Goal: Information Seeking & Learning: Check status

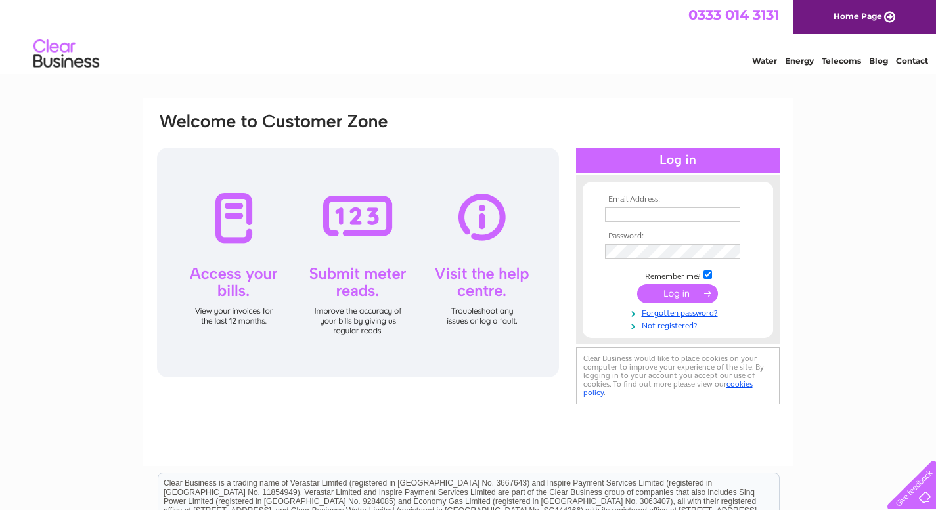
type input "vincent_48@hotmail.co.uk"
click at [679, 288] on input "submit" at bounding box center [677, 293] width 81 height 18
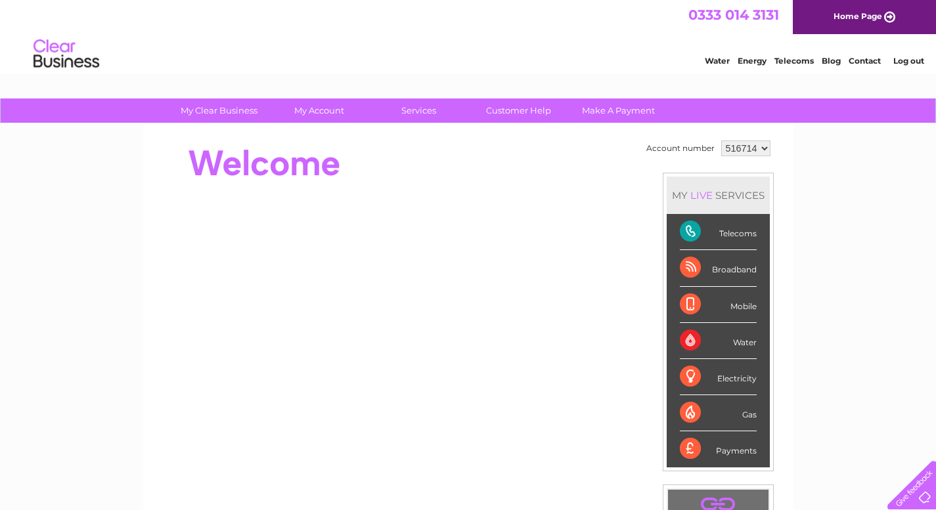
click at [731, 233] on div "Telecoms" at bounding box center [718, 232] width 77 height 36
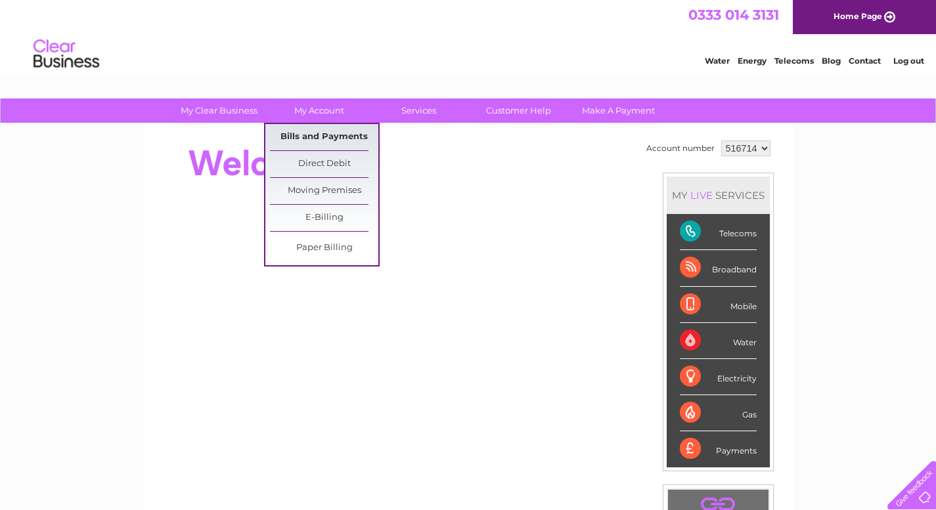
click at [330, 133] on link "Bills and Payments" at bounding box center [324, 137] width 108 height 26
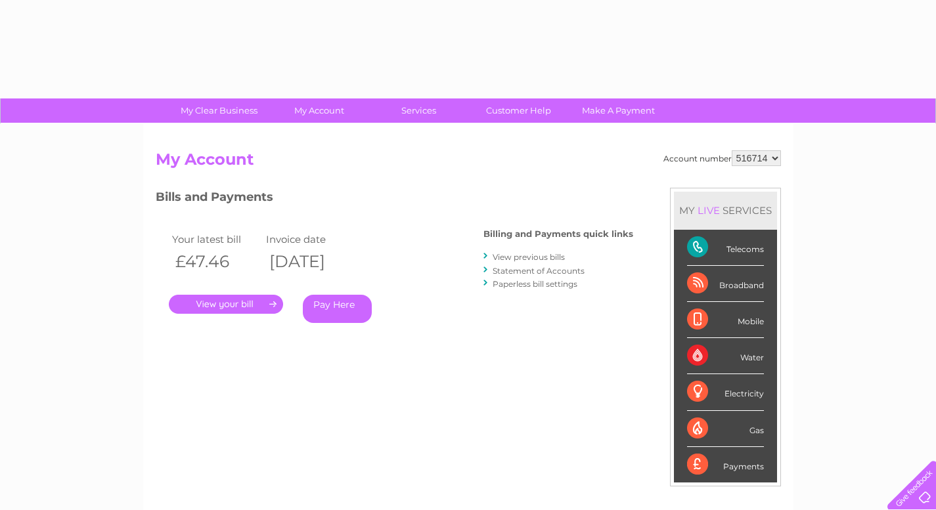
click at [335, 134] on div "Account number 516714 My Account MY LIVE SERVICES Telecoms Broadband Mobile Wat…" at bounding box center [468, 341] width 650 height 435
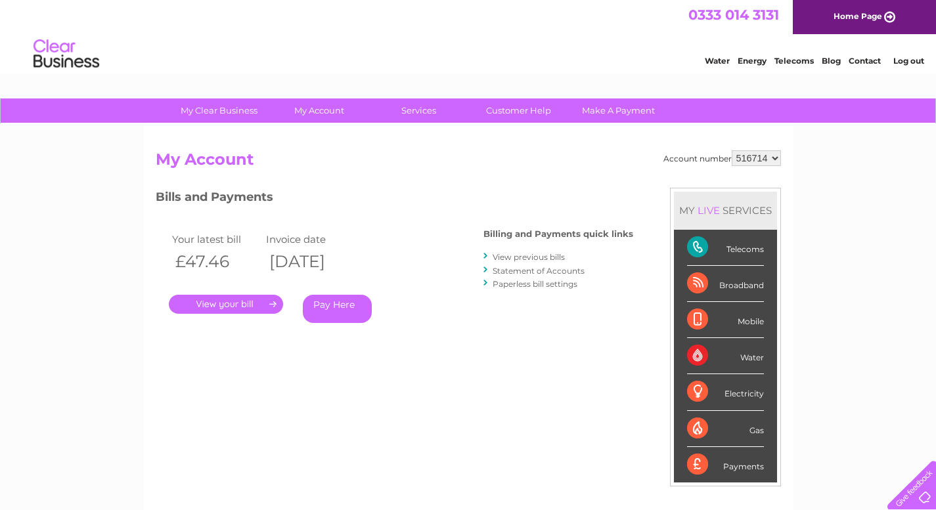
click at [741, 251] on div "Telecoms" at bounding box center [725, 248] width 77 height 36
click at [222, 305] on link "." at bounding box center [226, 304] width 114 height 19
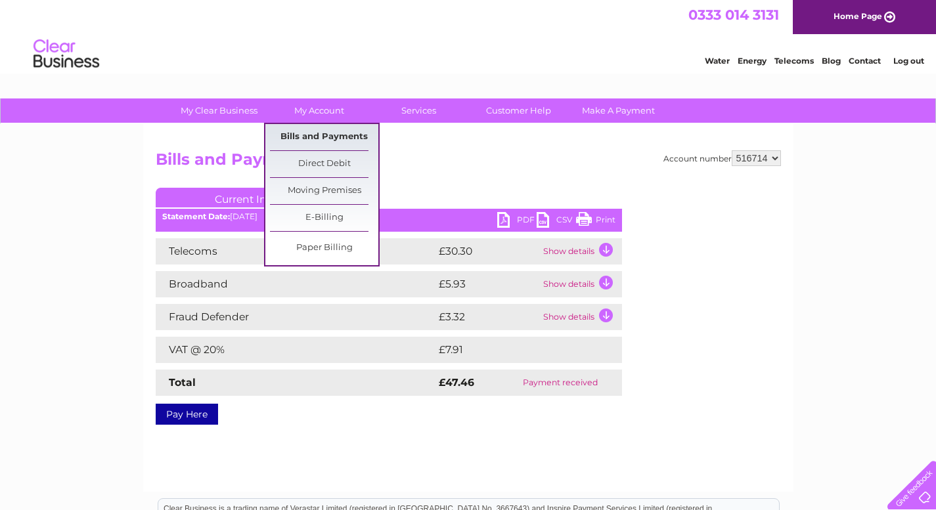
click at [324, 134] on link "Bills and Payments" at bounding box center [324, 137] width 108 height 26
click at [326, 137] on link "Bills and Payments" at bounding box center [324, 137] width 108 height 26
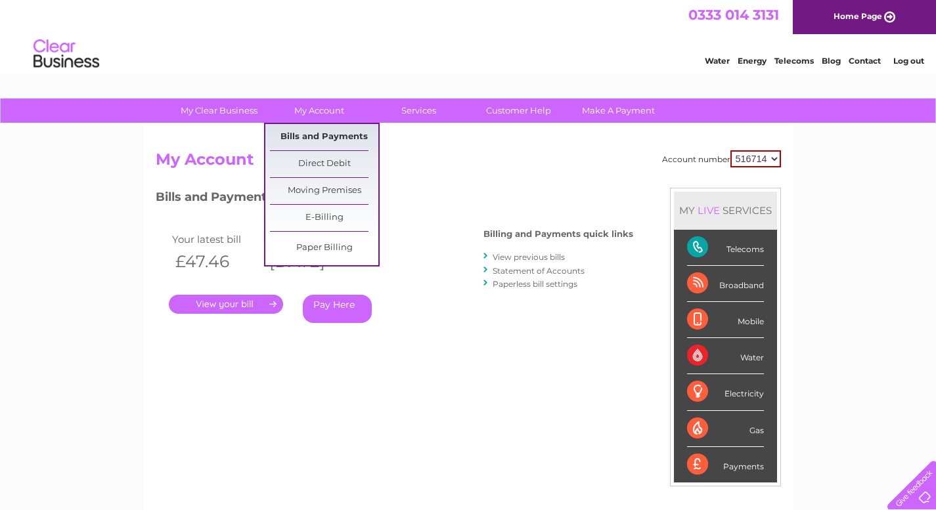
click at [330, 134] on link "Bills and Payments" at bounding box center [324, 137] width 108 height 26
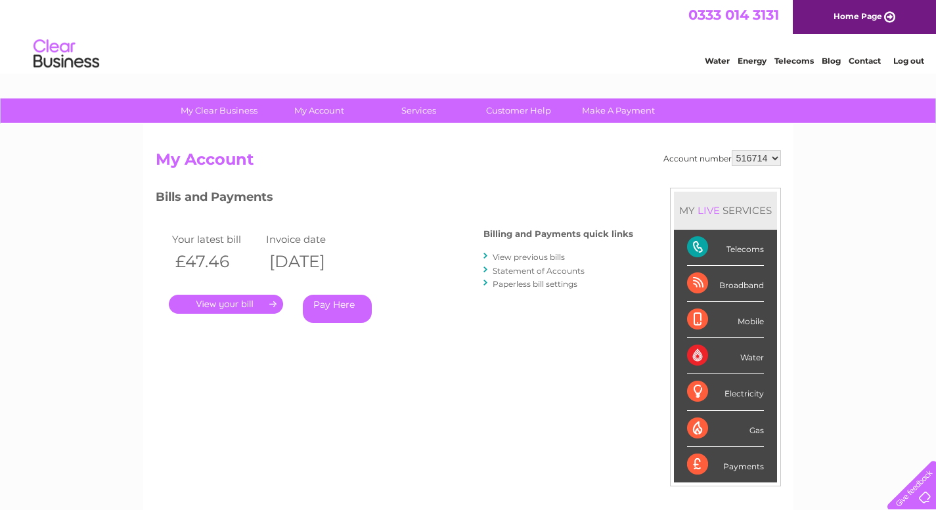
click at [535, 257] on link "View previous bills" at bounding box center [528, 257] width 72 height 10
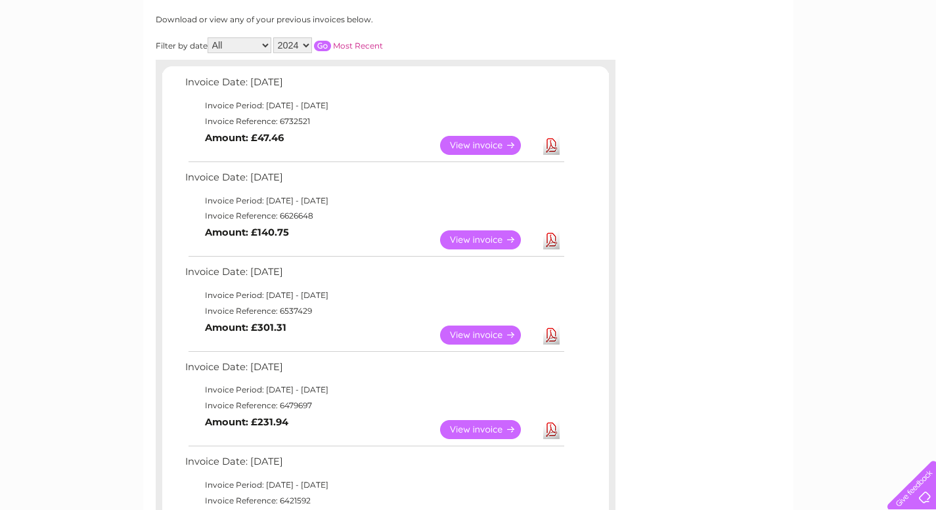
scroll to position [197, 0]
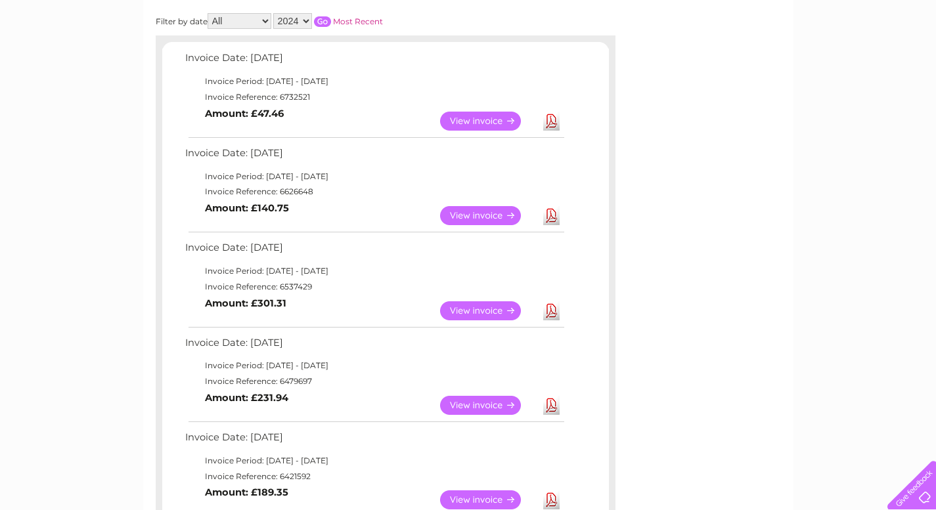
click at [473, 213] on link "View" at bounding box center [488, 215] width 97 height 19
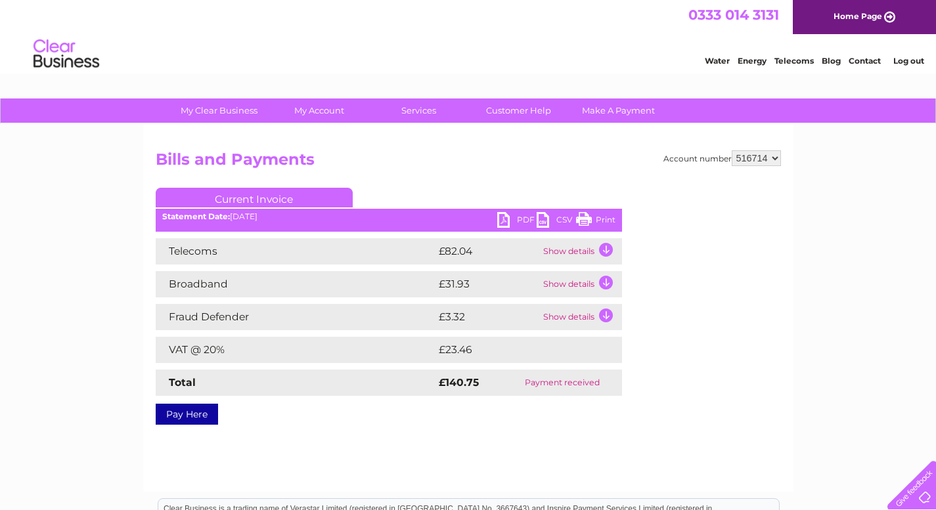
click at [609, 247] on td "Show details" at bounding box center [581, 251] width 82 height 26
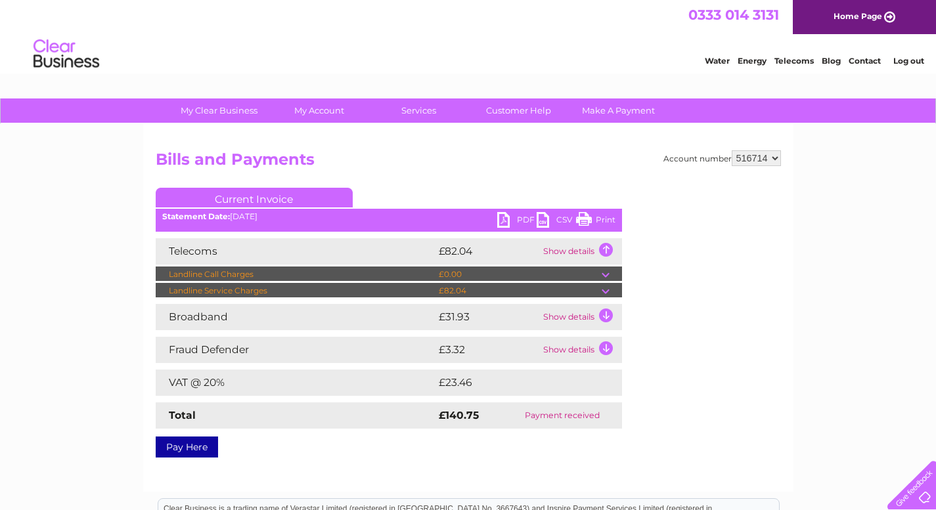
click at [605, 288] on td at bounding box center [611, 291] width 20 height 16
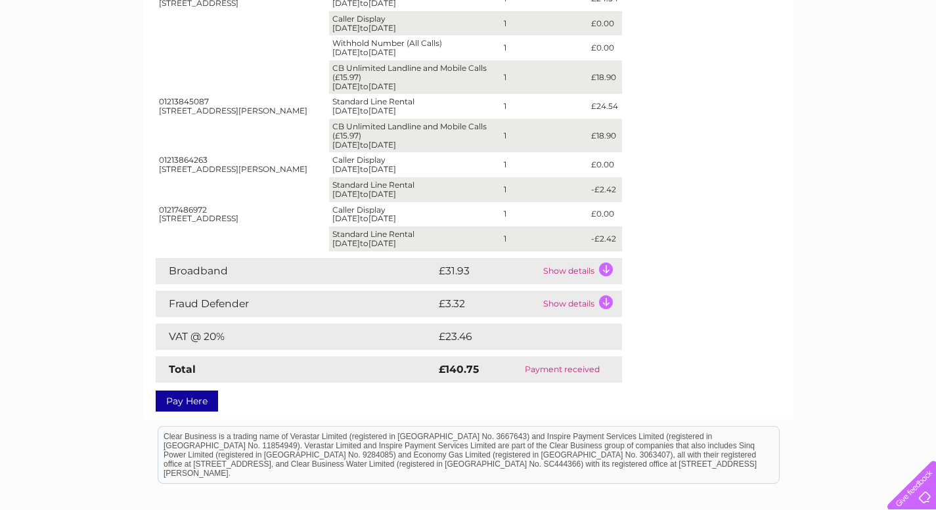
scroll to position [263, 0]
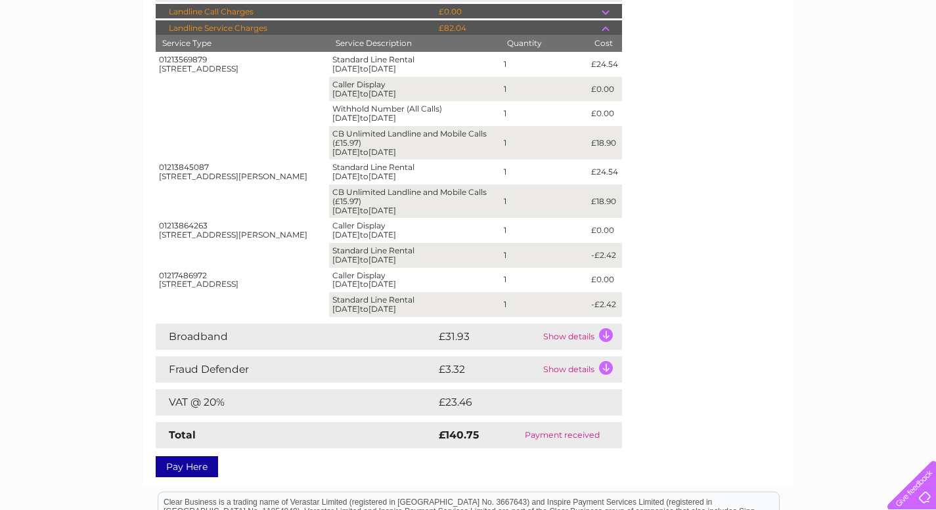
click at [488, 436] on td "£140.75" at bounding box center [469, 435] width 68 height 26
drag, startPoint x: 433, startPoint y: 435, endPoint x: 417, endPoint y: 435, distance: 16.4
click at [417, 435] on tr "Total £140.75 Payment received" at bounding box center [389, 435] width 466 height 26
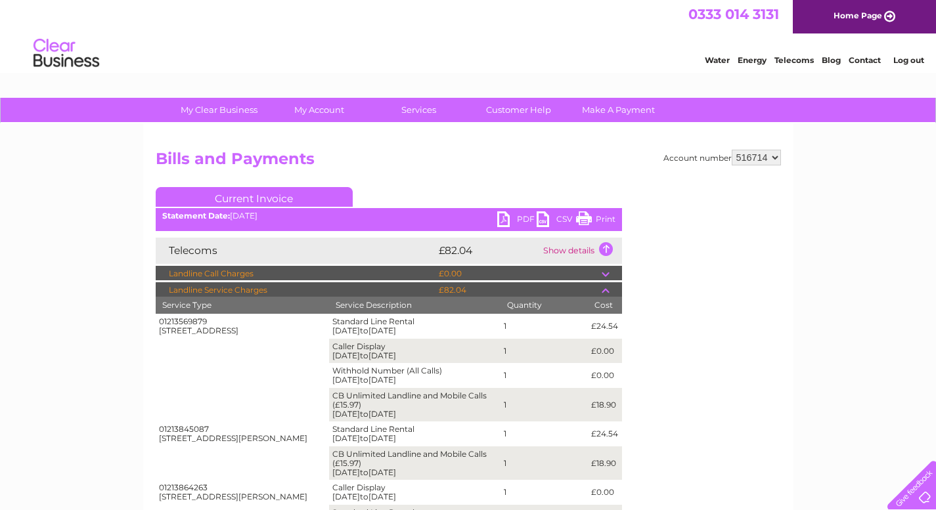
scroll to position [0, 0]
